Goal: Check status: Check status

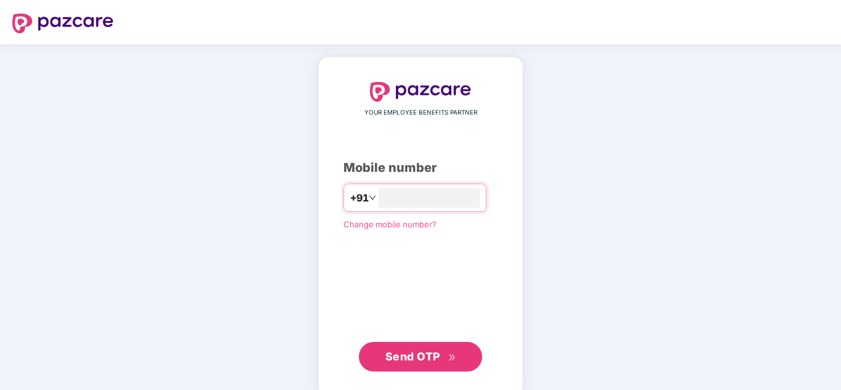
type input "**********"
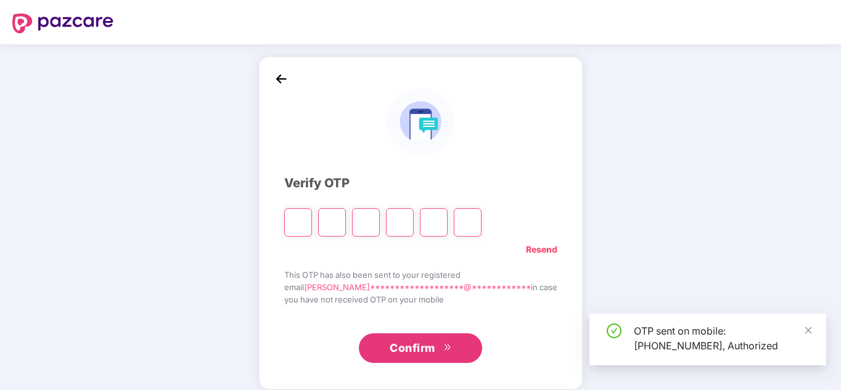
type input "*"
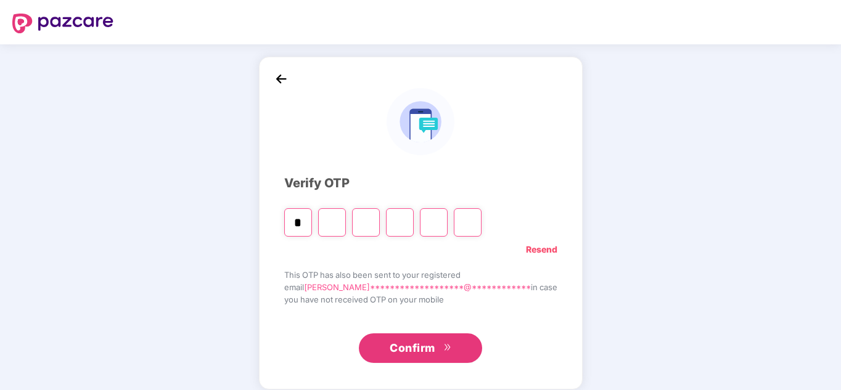
type input "*"
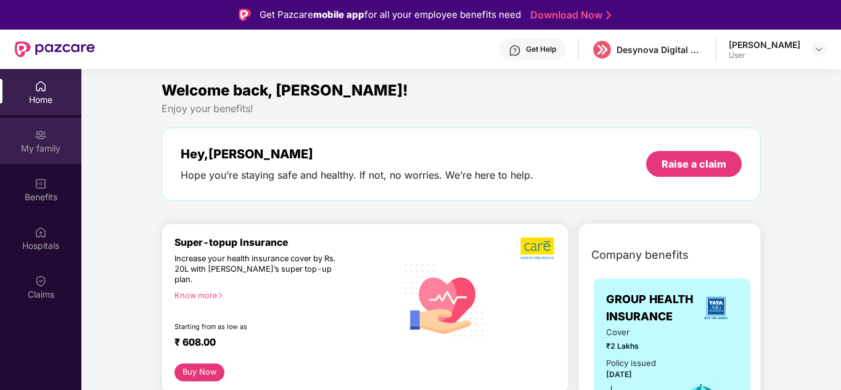
click at [57, 144] on div "My family" at bounding box center [40, 149] width 81 height 12
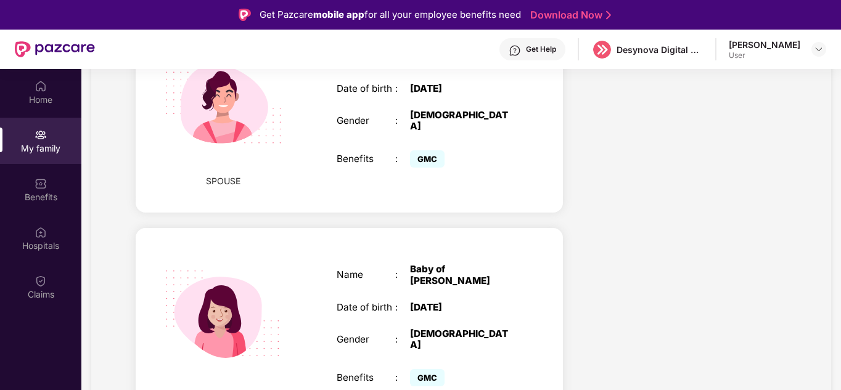
scroll to position [447, 0]
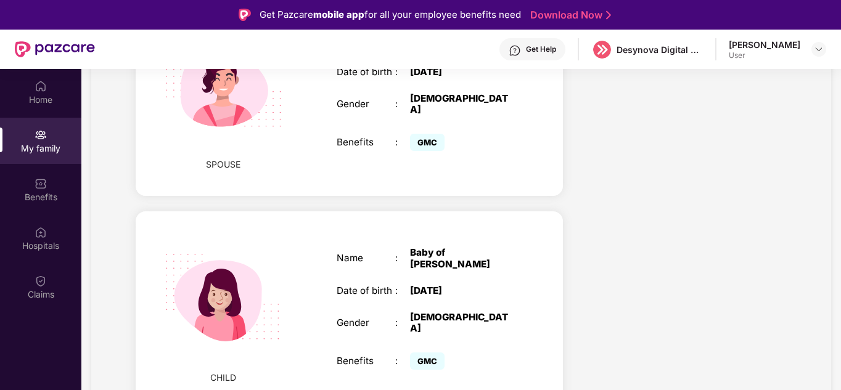
drag, startPoint x: 465, startPoint y: 273, endPoint x: 390, endPoint y: 250, distance: 77.5
click at [390, 250] on div "Name : Baby of [PERSON_NAME] Date of birth : [DEMOGRAPHIC_DATA] Gender : [DEMOG…" at bounding box center [425, 310] width 202 height 157
click at [471, 279] on div "Name : Baby of [PERSON_NAME] Date of birth : [DEMOGRAPHIC_DATA] Gender : [DEMOG…" at bounding box center [425, 310] width 202 height 157
drag, startPoint x: 439, startPoint y: 259, endPoint x: 413, endPoint y: 258, distance: 26.5
click at [413, 258] on div "Name : Baby of [PERSON_NAME] Date of birth : [DEMOGRAPHIC_DATA] Gender : [DEMOG…" at bounding box center [425, 310] width 202 height 157
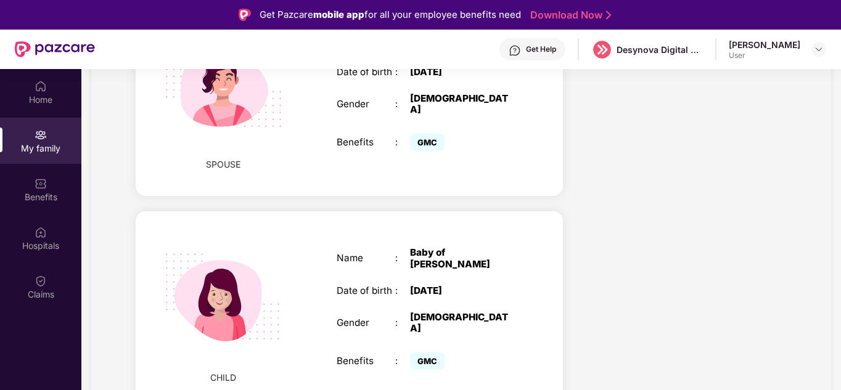
click at [510, 270] on div "Baby of [PERSON_NAME]" at bounding box center [461, 258] width 103 height 22
